Goal: Information Seeking & Learning: Learn about a topic

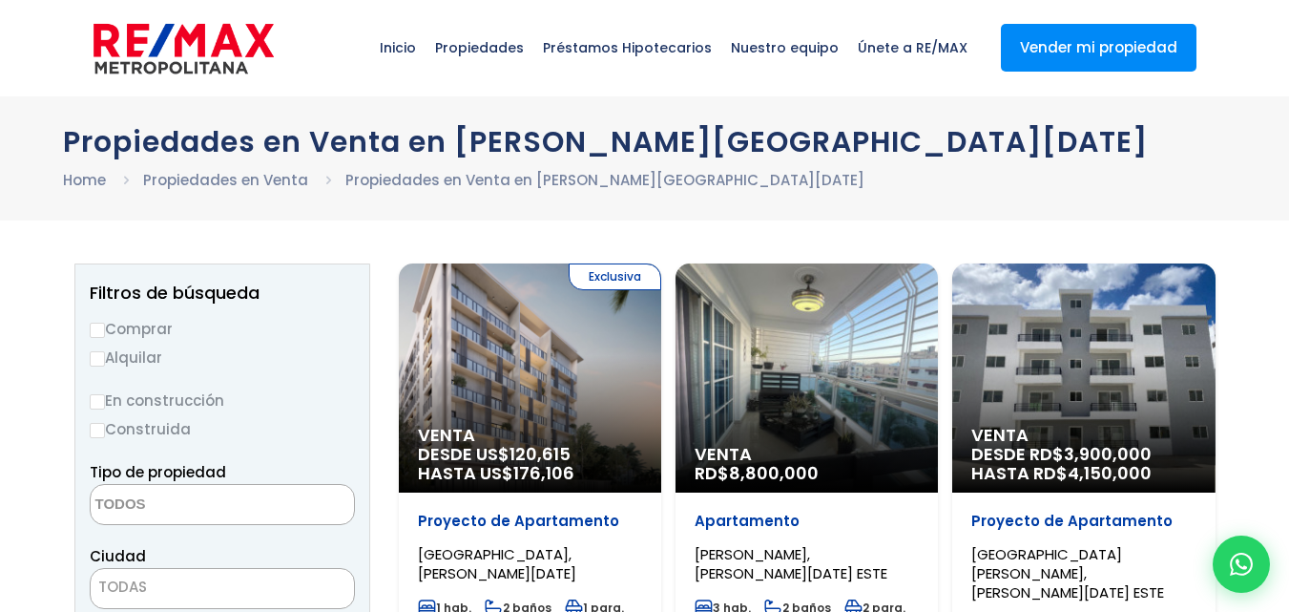
select select
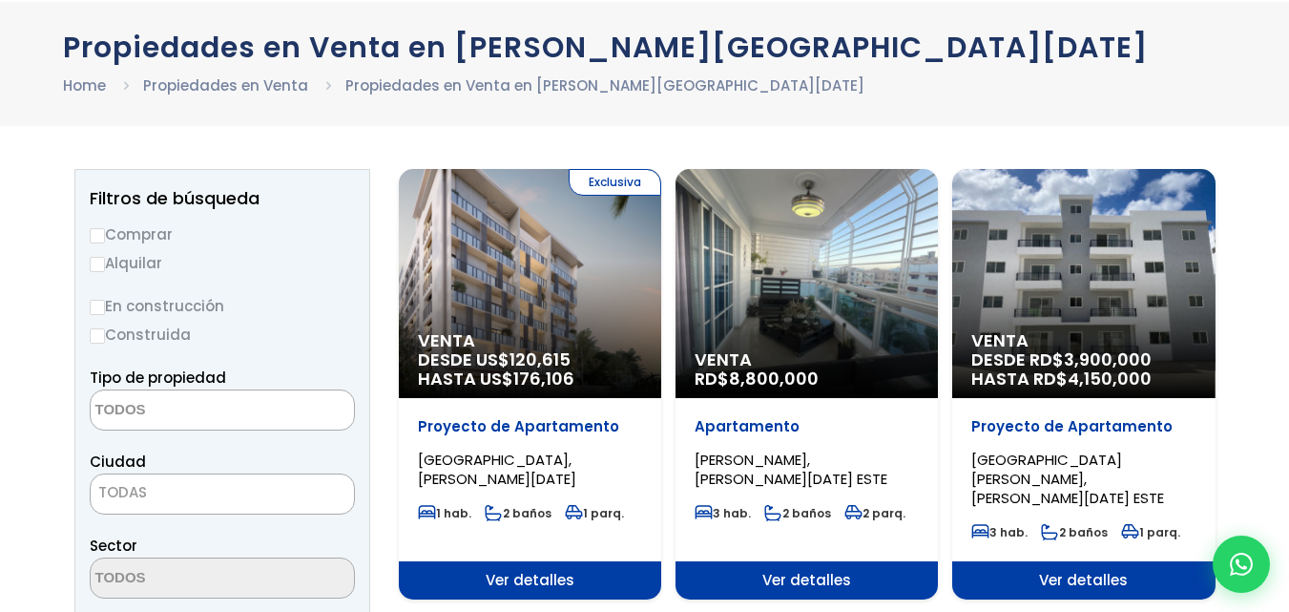
scroll to position [95, 0]
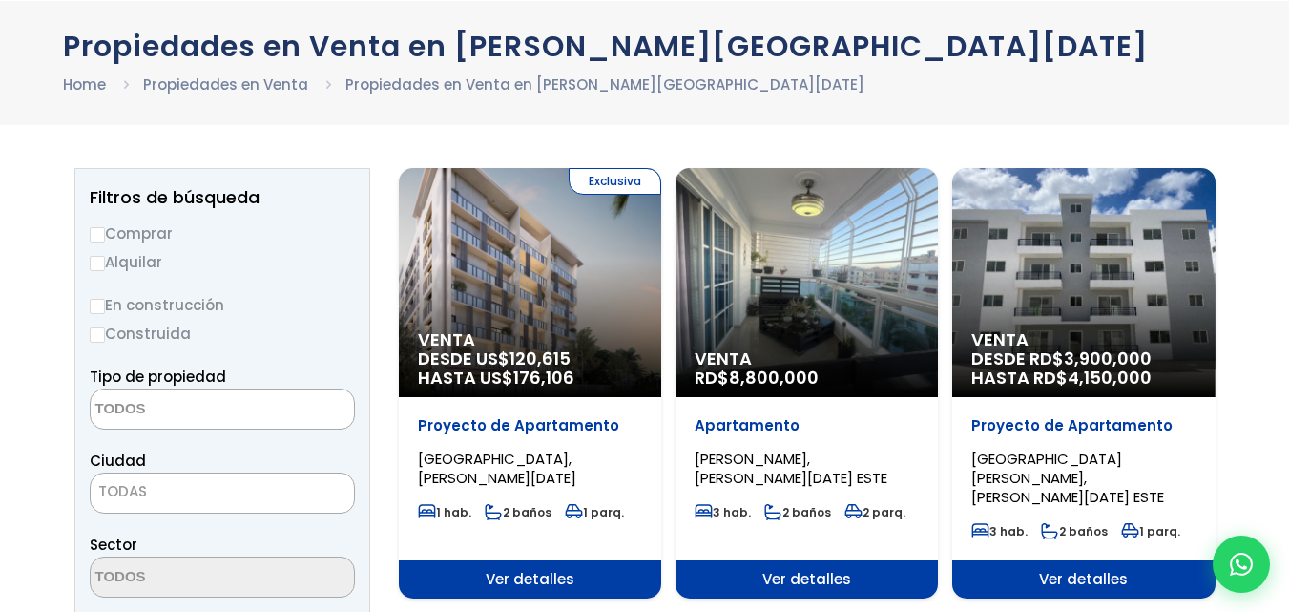
click at [642, 428] on p "Apartamento" at bounding box center [530, 425] width 224 height 19
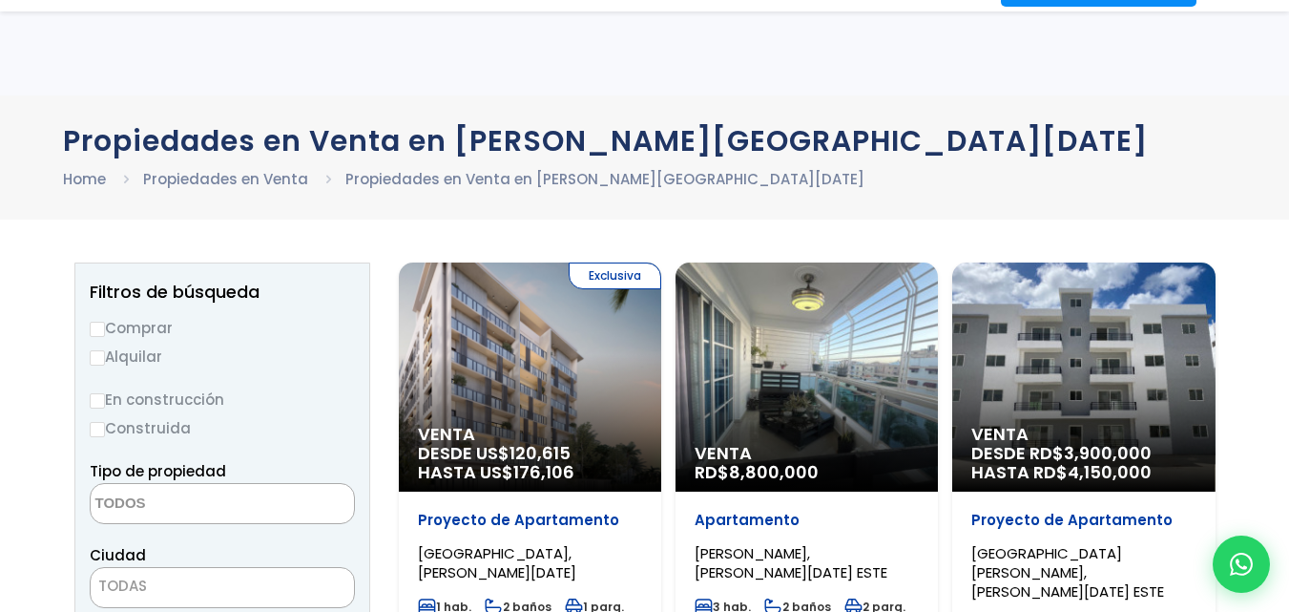
select select
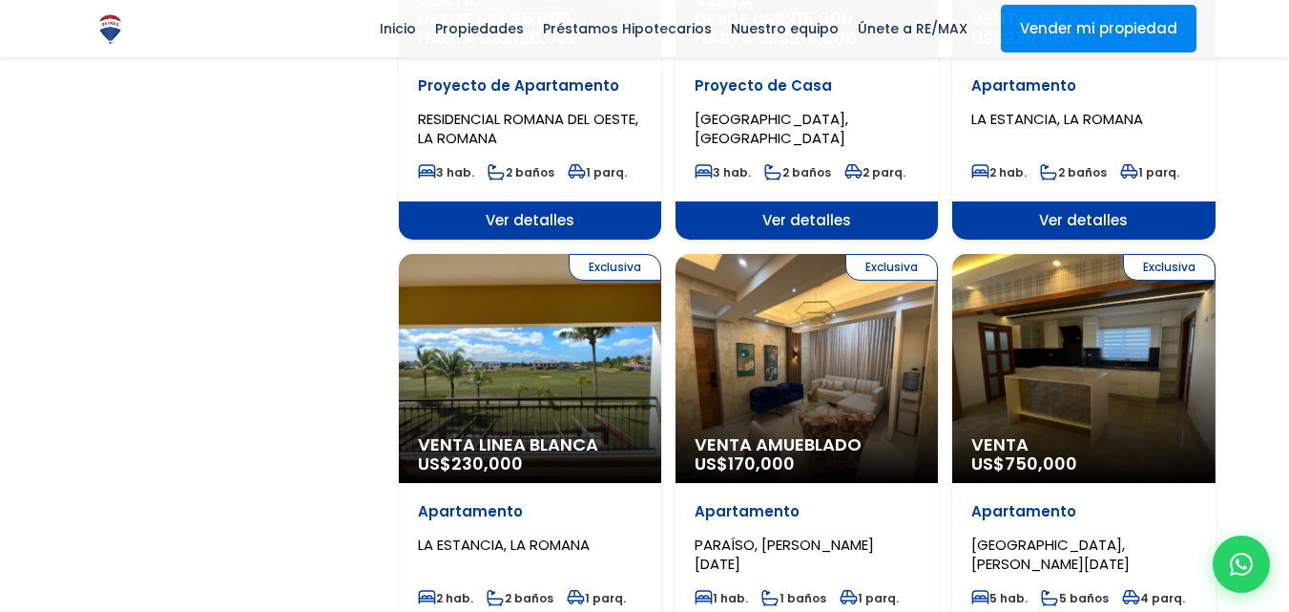
scroll to position [1885, 0]
